Goal: Check status: Check status

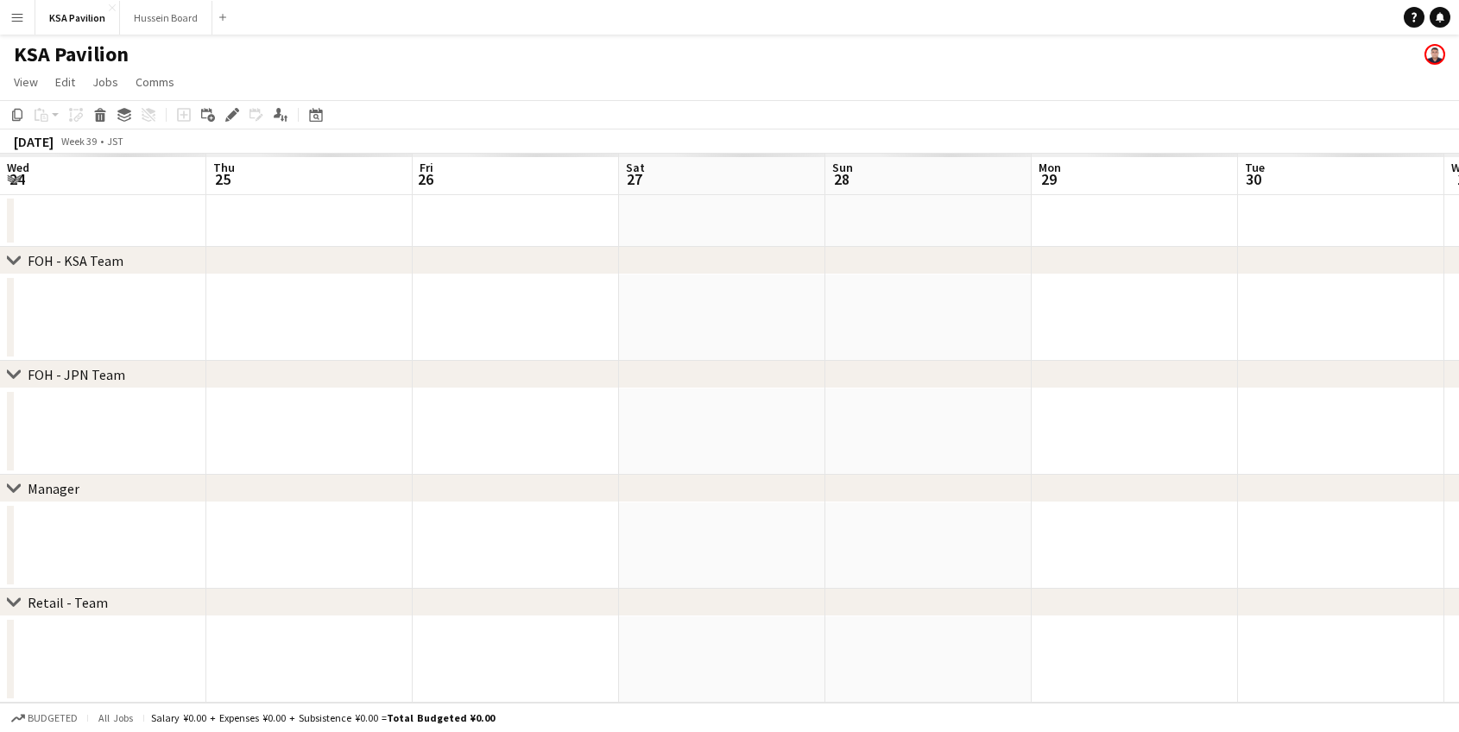
scroll to position [0, 520]
click at [14, 13] on app-icon "Menu" at bounding box center [17, 17] width 14 height 14
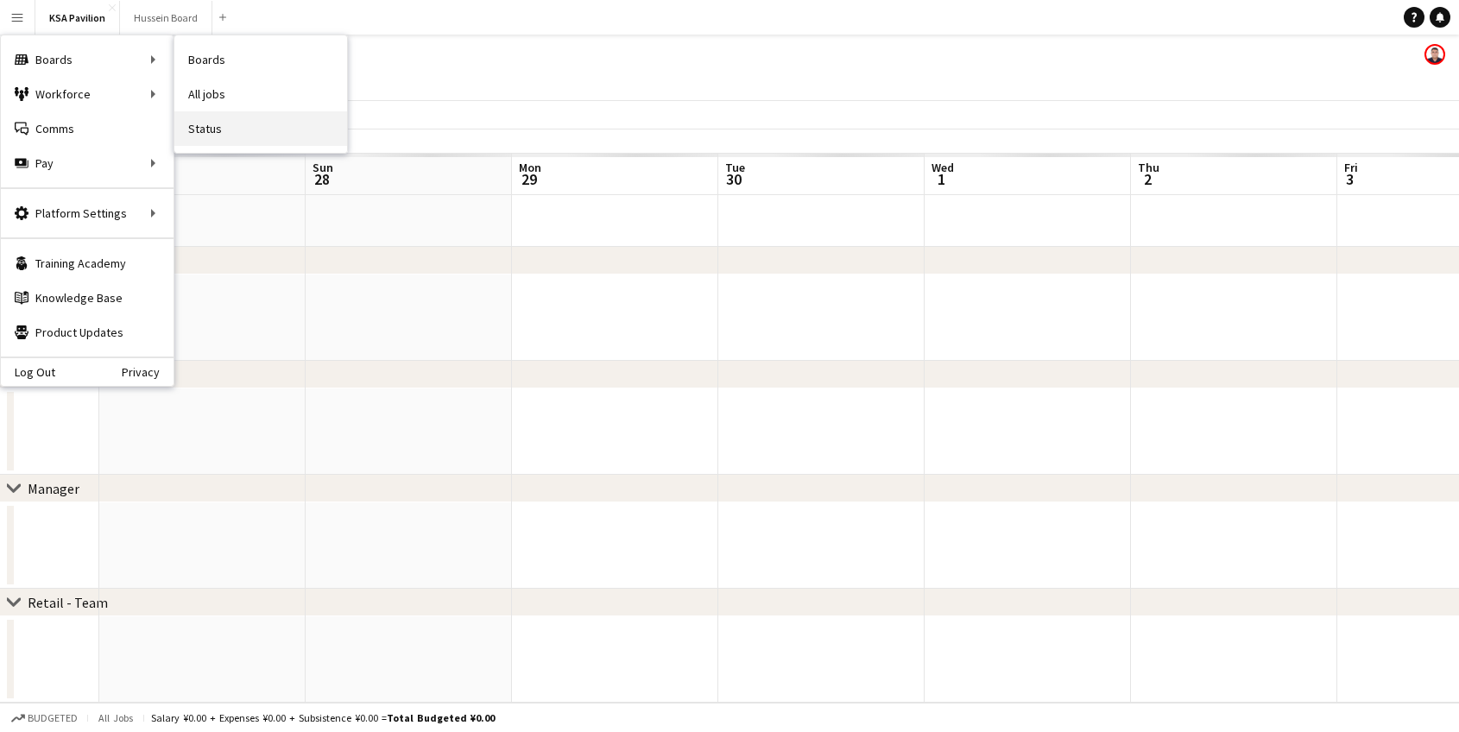
click at [228, 120] on link "Status" at bounding box center [260, 128] width 173 height 35
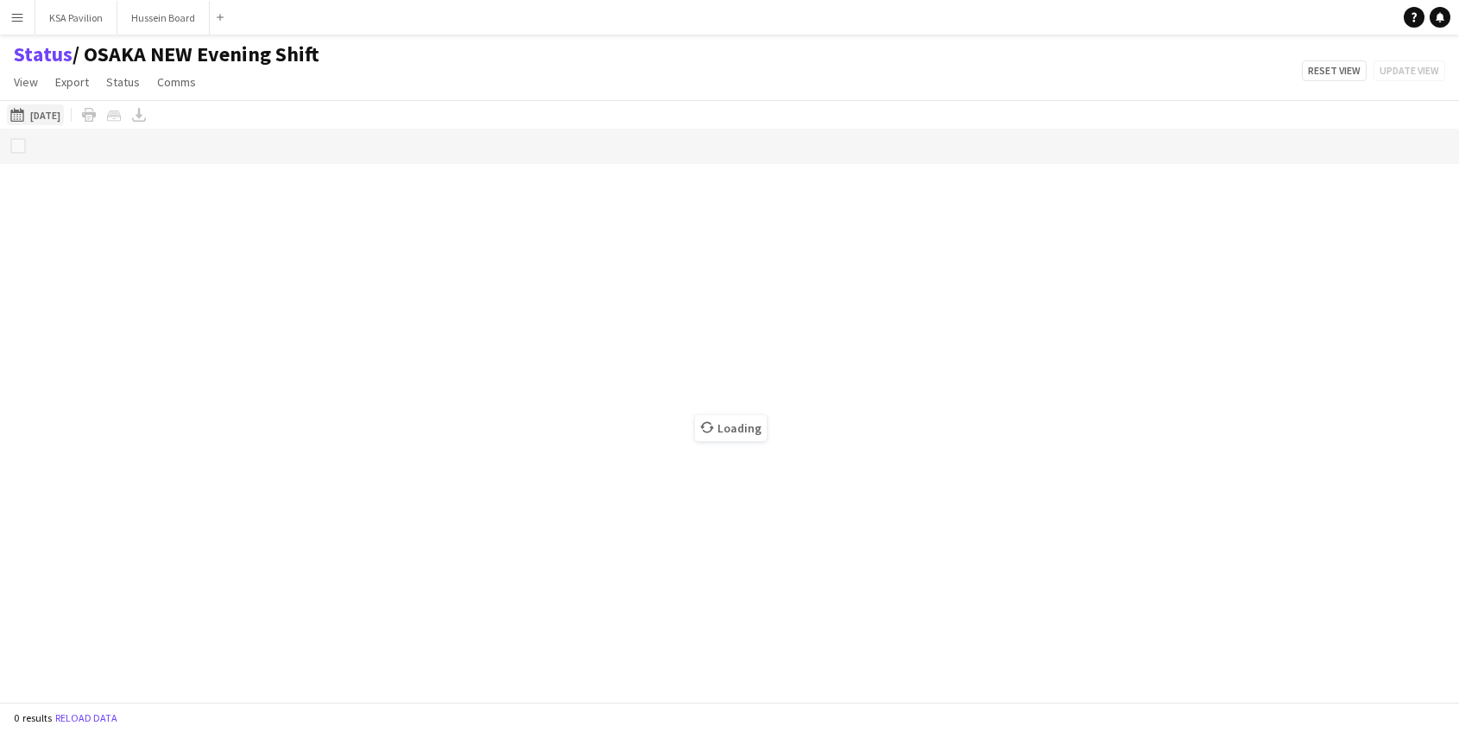
click at [53, 115] on button "20-09-2025 to 26-09-2025 14-09-2025" at bounding box center [35, 114] width 57 height 21
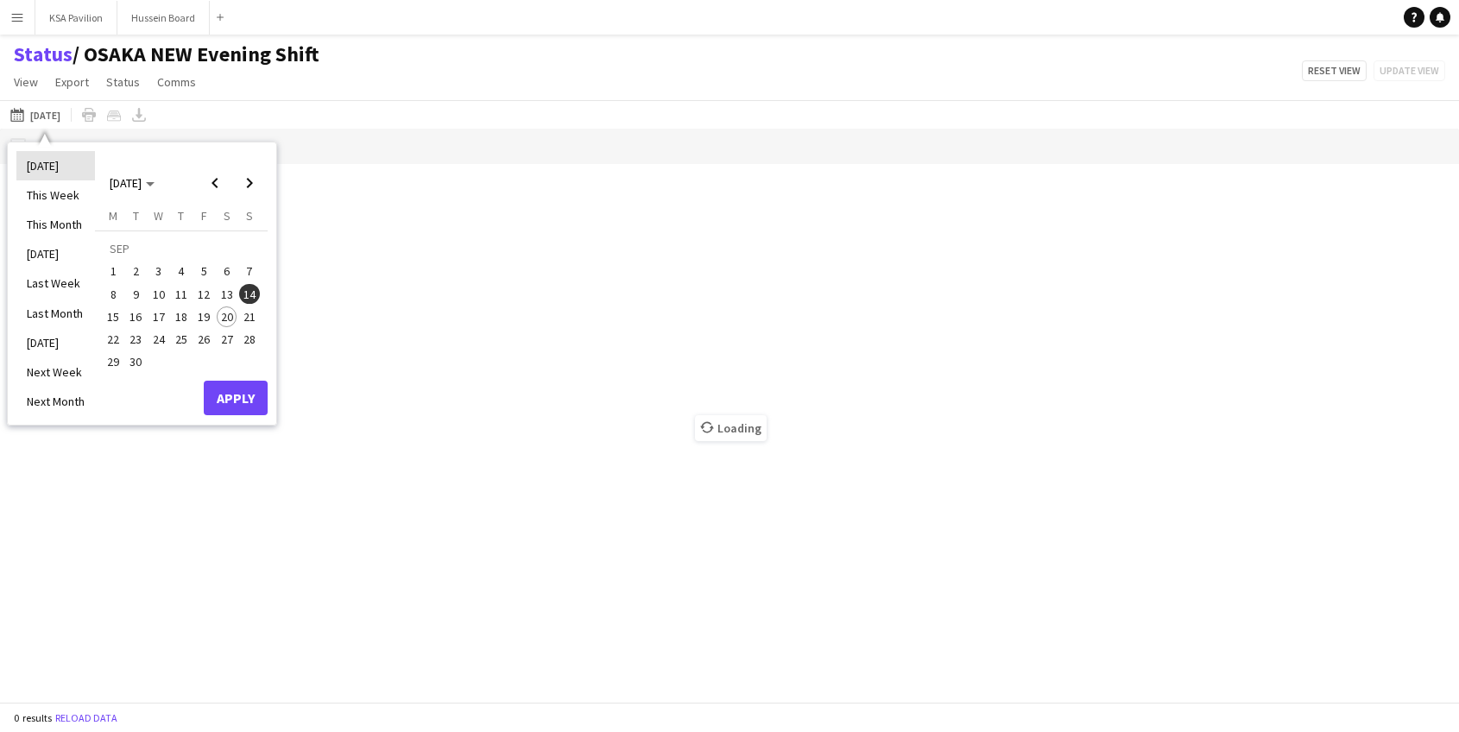
click at [56, 172] on li "[DATE]" at bounding box center [55, 165] width 79 height 29
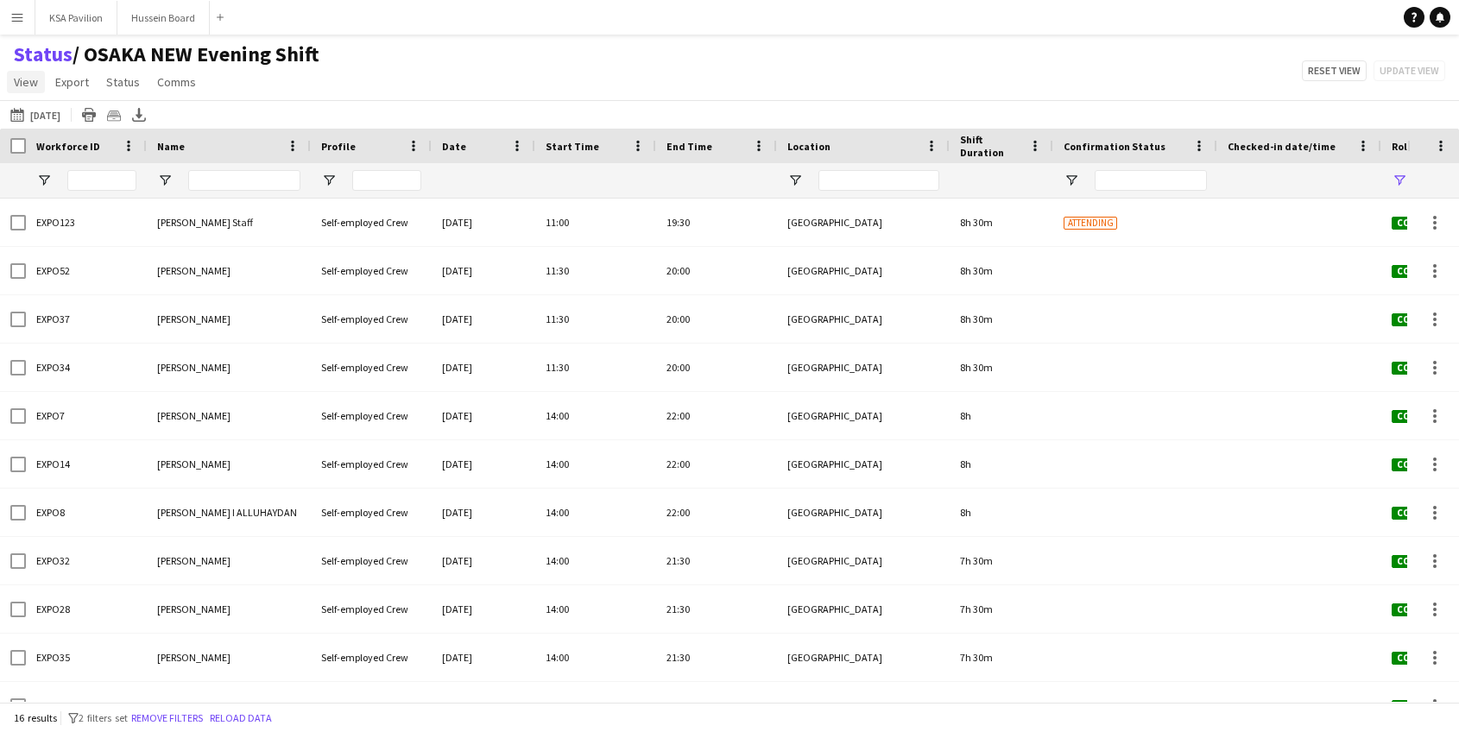
click at [28, 77] on span "View" at bounding box center [26, 82] width 24 height 16
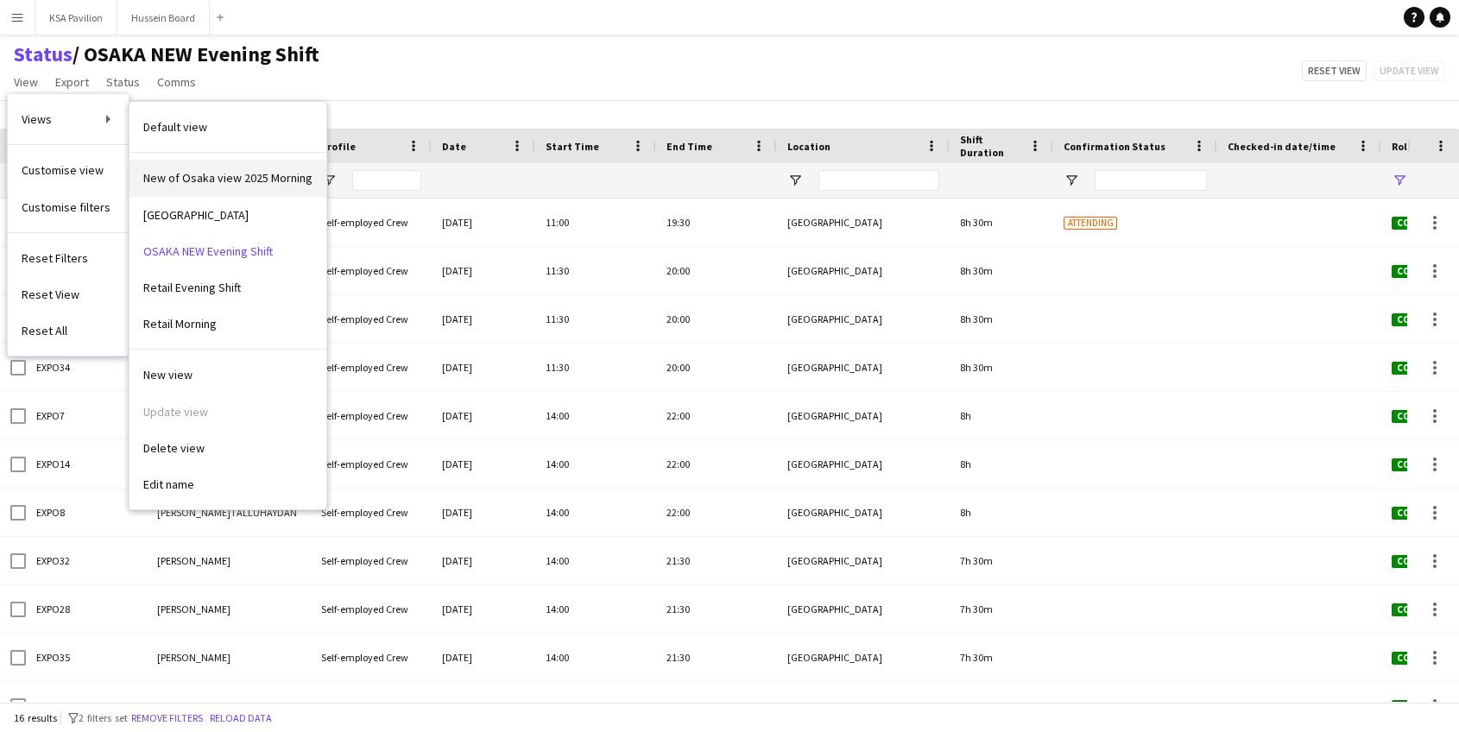
click at [201, 178] on span "New of Osaka view 2025 Morning" at bounding box center [227, 178] width 169 height 16
type input "**********"
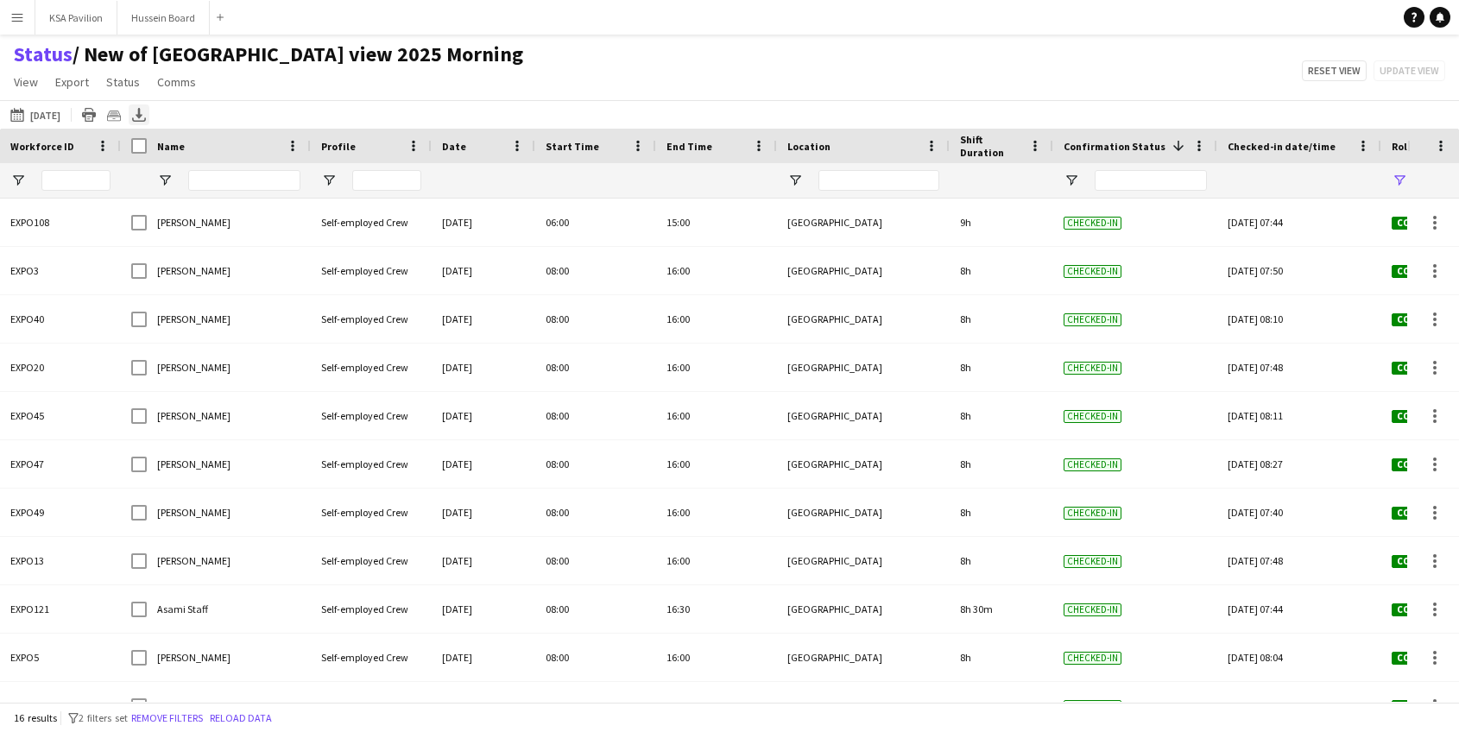
click at [139, 115] on icon at bounding box center [139, 113] width 7 height 10
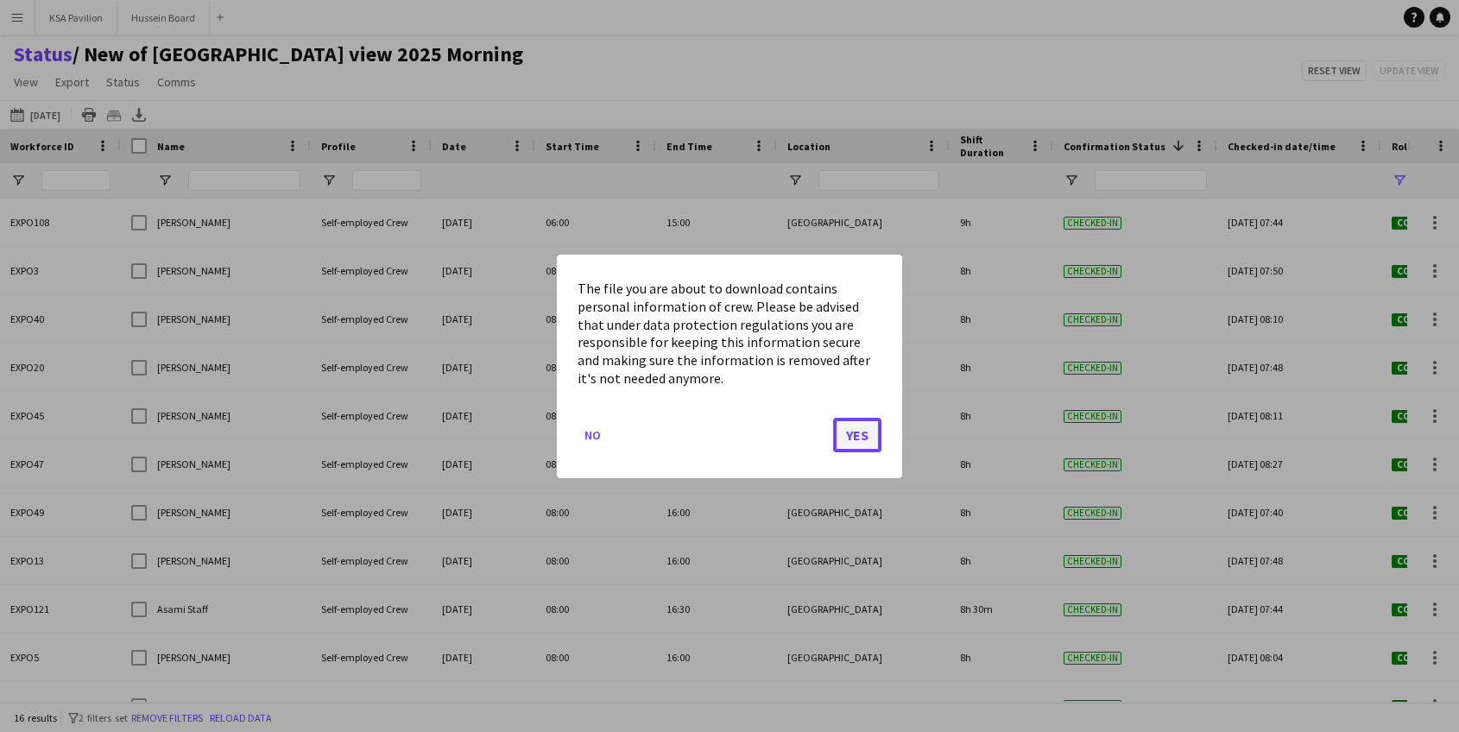
click at [869, 450] on button "Yes" at bounding box center [857, 434] width 48 height 35
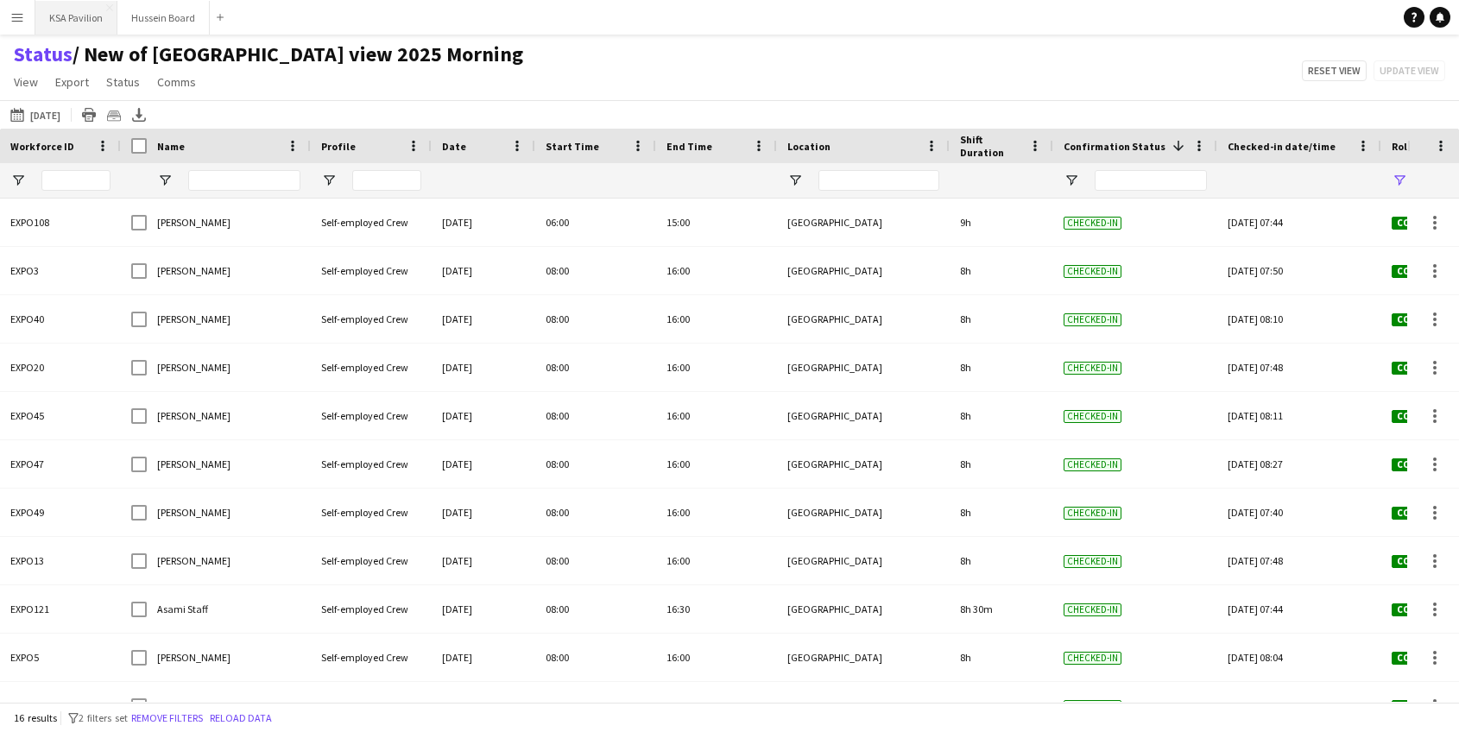
click at [91, 13] on button "KSA Pavilion Close" at bounding box center [76, 18] width 82 height 34
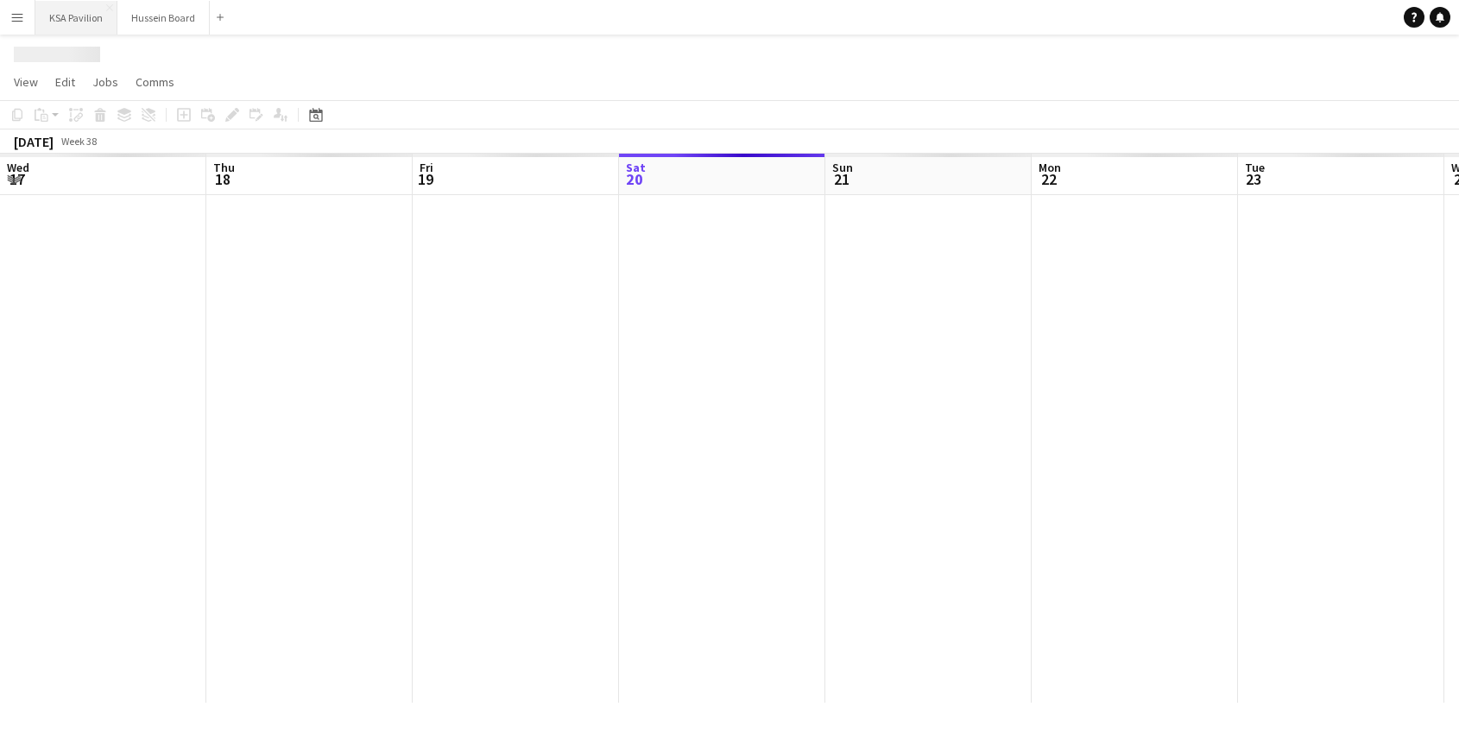
scroll to position [0, 413]
